Goal: Task Accomplishment & Management: Complete application form

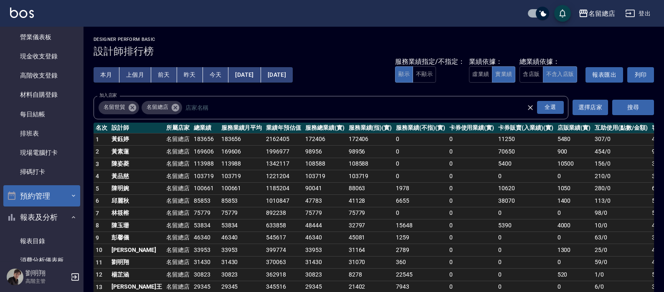
scroll to position [42, 0]
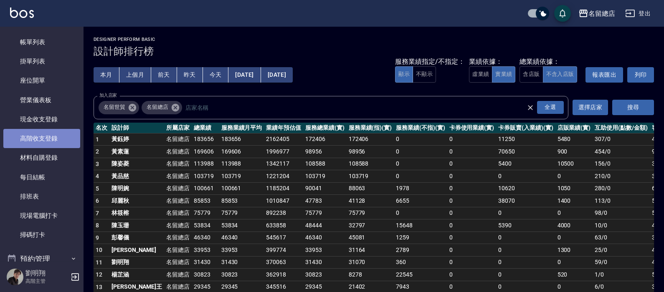
click at [63, 146] on link "高階收支登錄" at bounding box center [41, 138] width 77 height 19
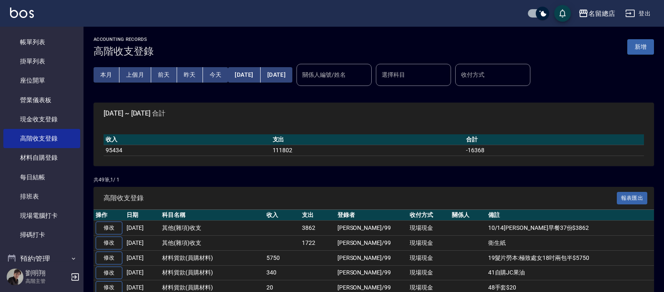
click at [636, 51] on button "新增" at bounding box center [640, 46] width 27 height 15
click at [527, 78] on input "收付方式" at bounding box center [493, 75] width 68 height 15
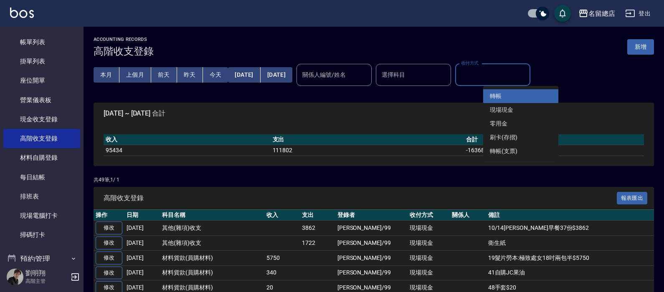
click at [514, 95] on li "轉帳" at bounding box center [520, 96] width 75 height 14
type input "轉帳"
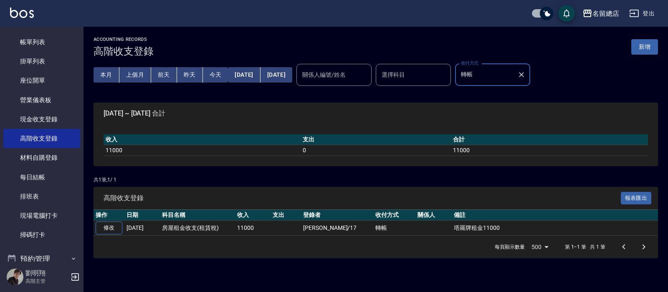
click at [641, 48] on button "新增" at bounding box center [644, 46] width 27 height 15
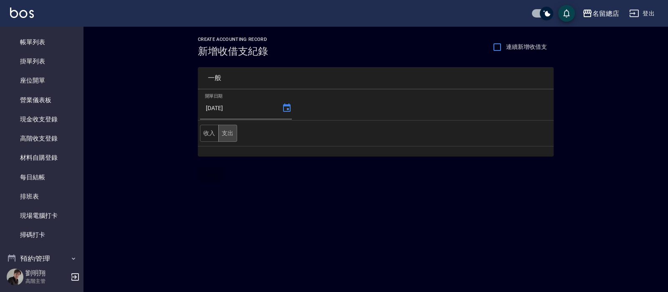
click at [222, 136] on button "支出" at bounding box center [227, 133] width 19 height 17
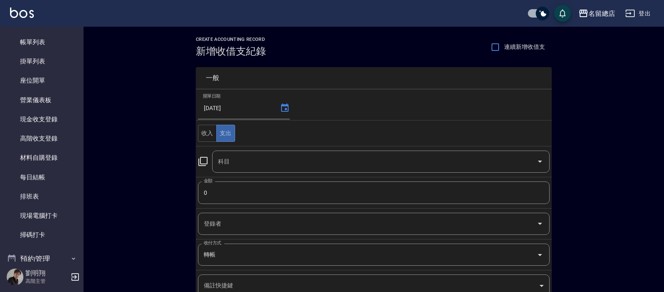
click at [258, 168] on input "科目" at bounding box center [374, 161] width 317 height 15
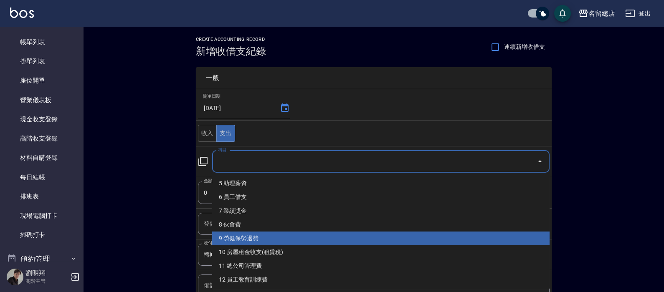
scroll to position [84, 0]
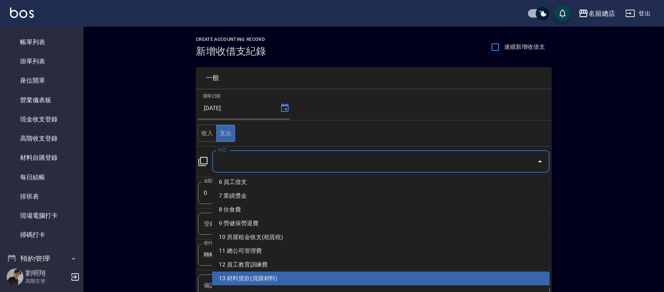
click at [266, 276] on li "13 材料貨款(員購材料)" at bounding box center [380, 279] width 337 height 14
type input "13 材料貨款(員購材料)"
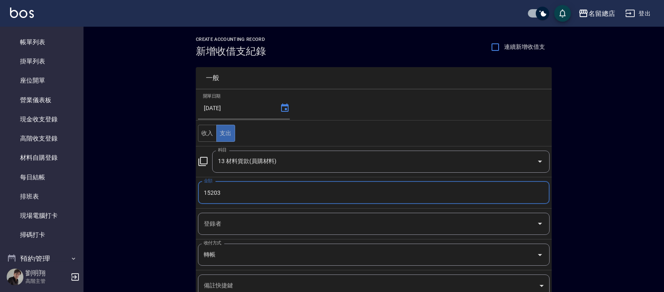
click at [243, 216] on div "登錄者" at bounding box center [374, 224] width 352 height 22
type input "15203"
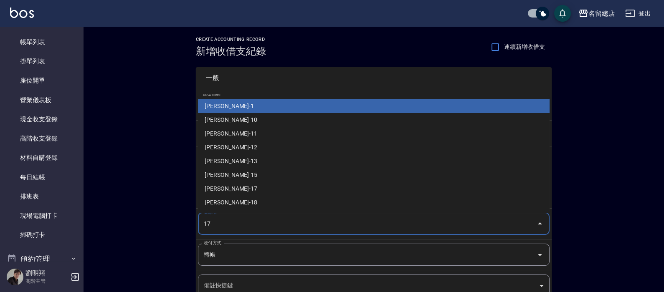
type input "[PERSON_NAME]-17"
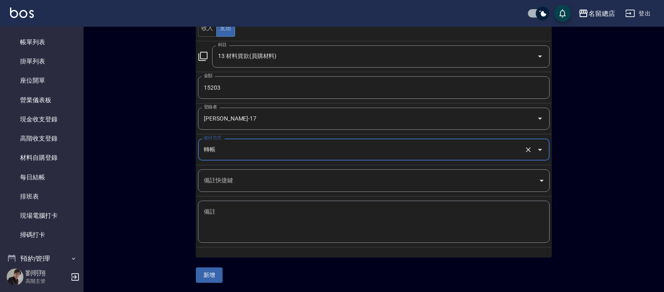
scroll to position [106, 0]
click at [234, 219] on textarea "備註" at bounding box center [374, 221] width 340 height 28
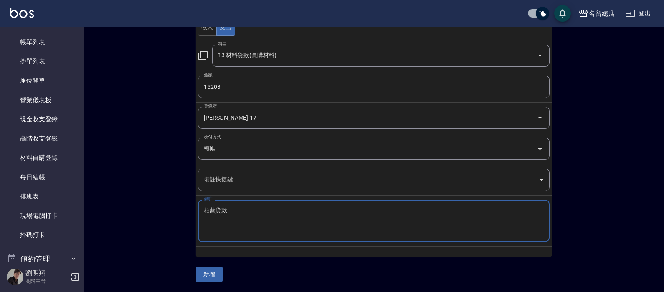
type textarea "柏藍貨款"
click at [207, 275] on button "新增" at bounding box center [209, 274] width 27 height 15
